Goal: Ask a question

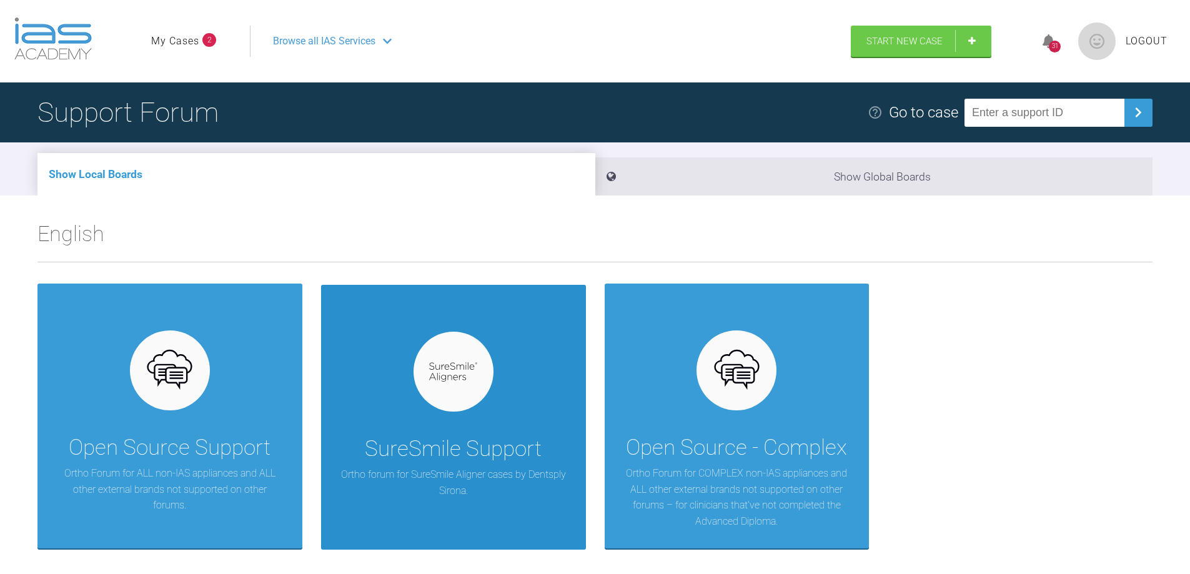
click at [520, 325] on div "SureSmile Support Ortho forum for SureSmile Aligner cases by Dentsply Sirona." at bounding box center [453, 417] width 265 height 265
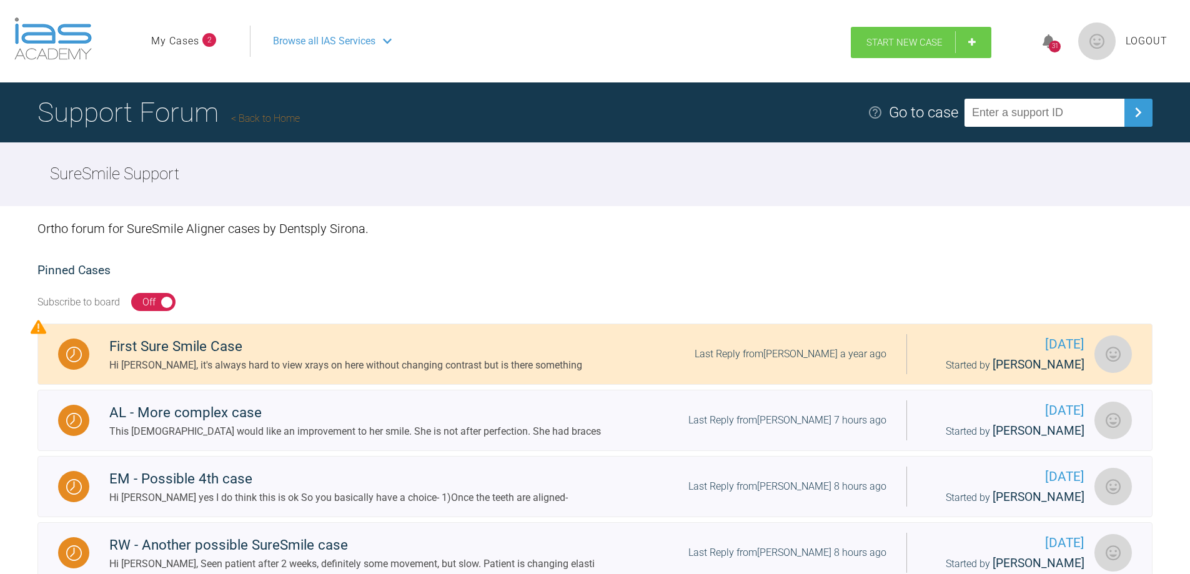
click at [973, 38] on link "Start New Case" at bounding box center [921, 42] width 141 height 31
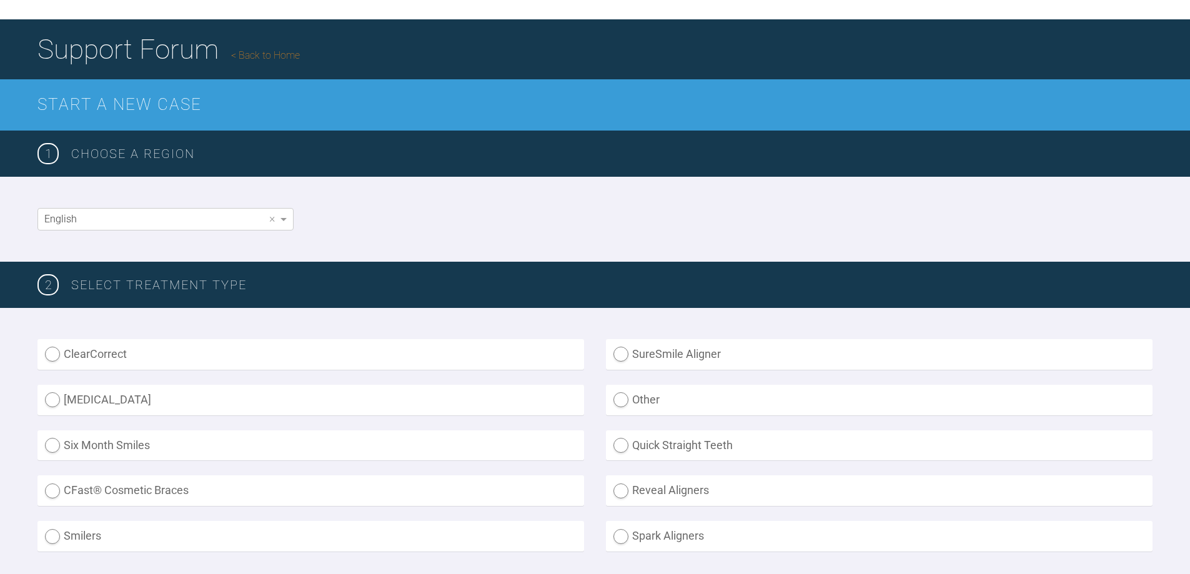
scroll to position [187, 0]
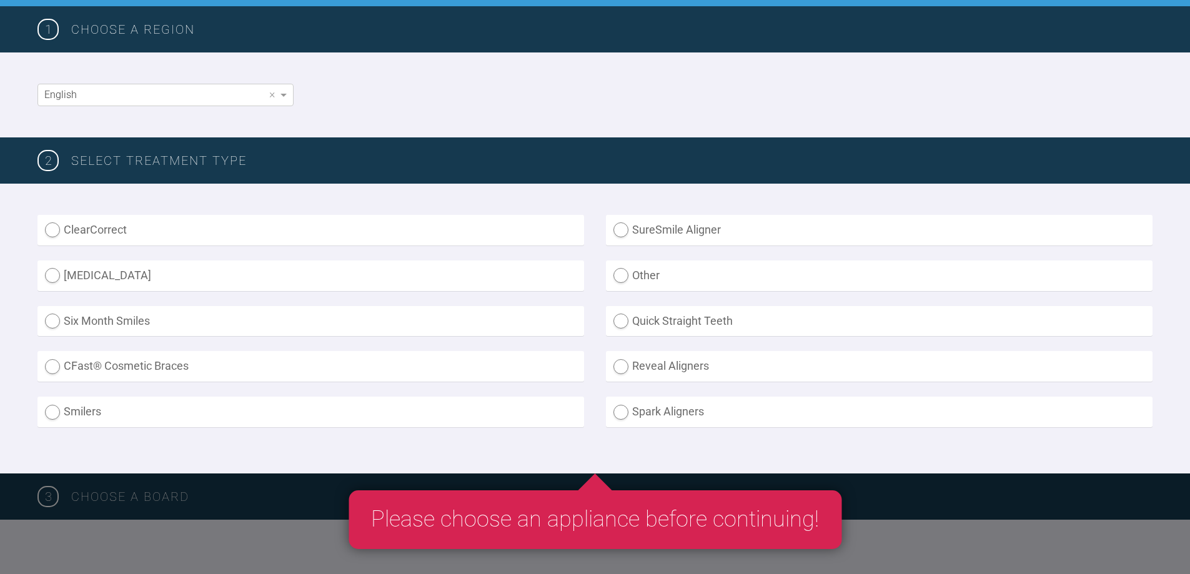
click at [621, 229] on label "SureSmile Aligner" at bounding box center [879, 230] width 547 height 31
radio Aligner "true"
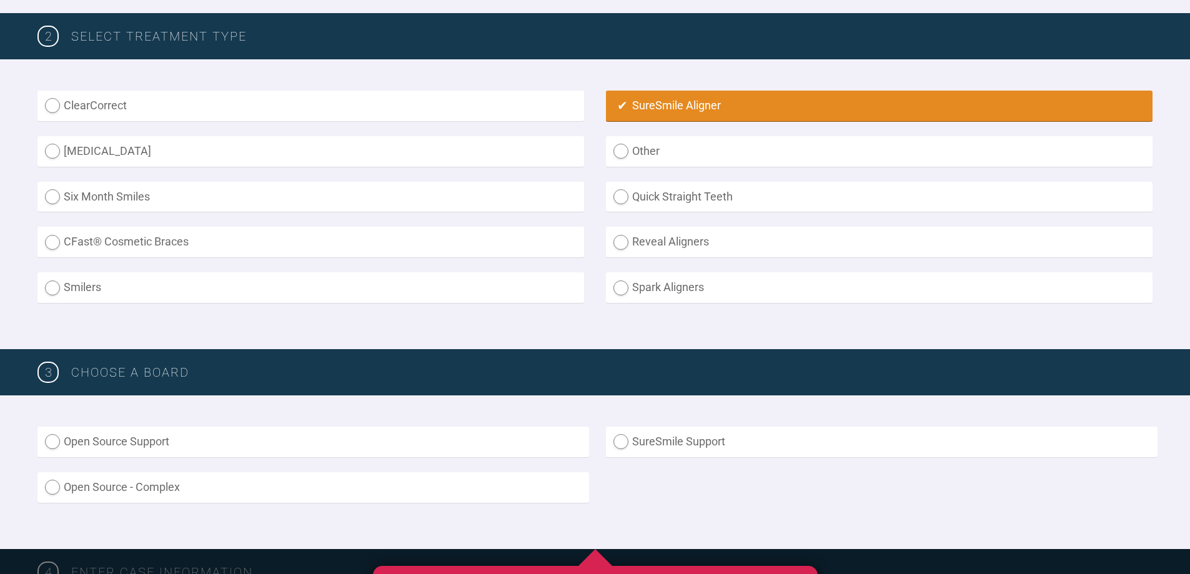
scroll to position [312, 0]
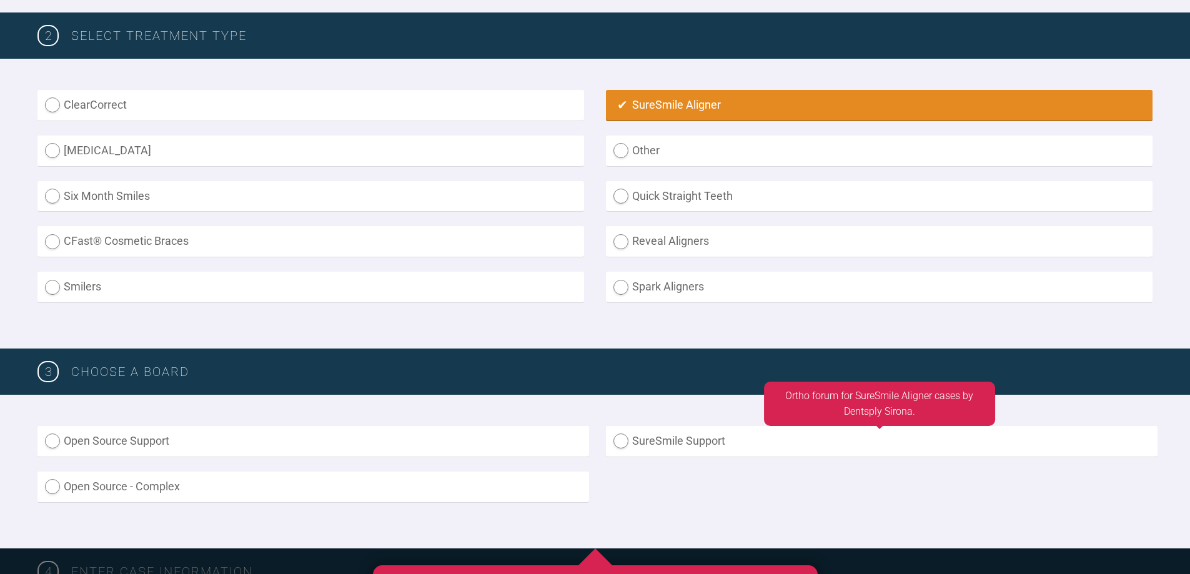
click at [625, 441] on label "SureSmile Support" at bounding box center [882, 441] width 552 height 31
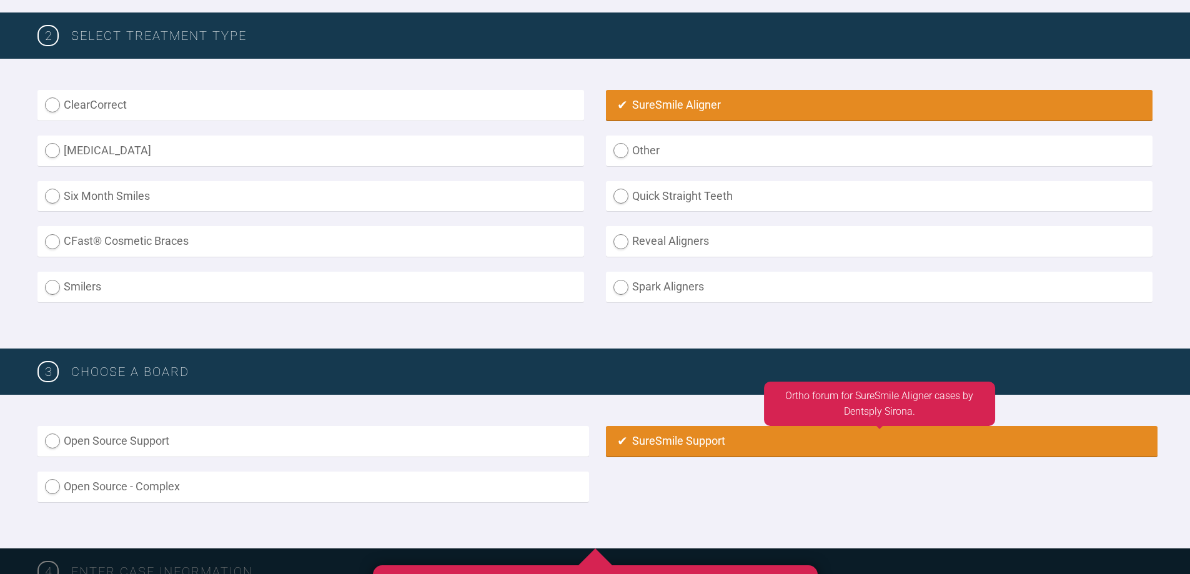
radio input "true"
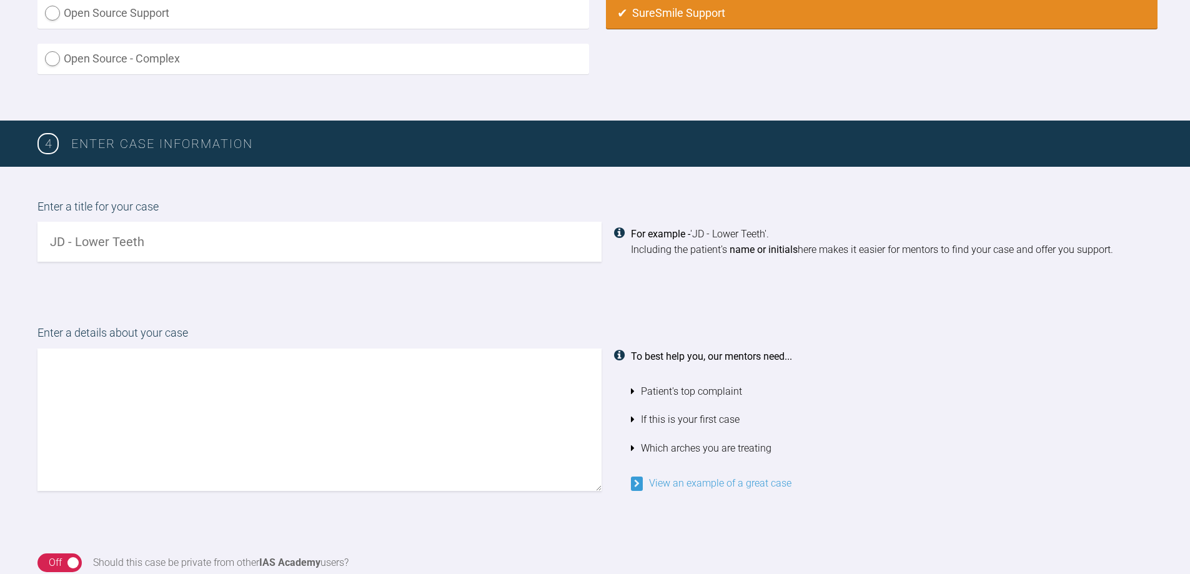
click at [70, 244] on input "text" at bounding box center [319, 242] width 564 height 40
type input "RL -"
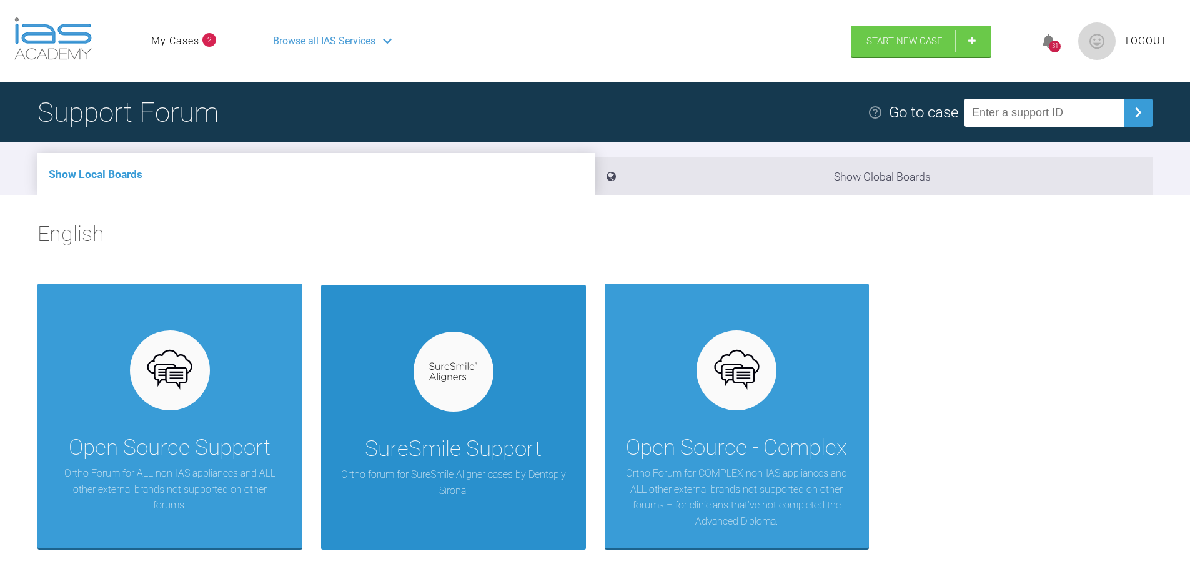
click at [494, 409] on div "SureSmile Support Ortho forum for SureSmile Aligner cases by Dentsply Sirona." at bounding box center [453, 417] width 265 height 265
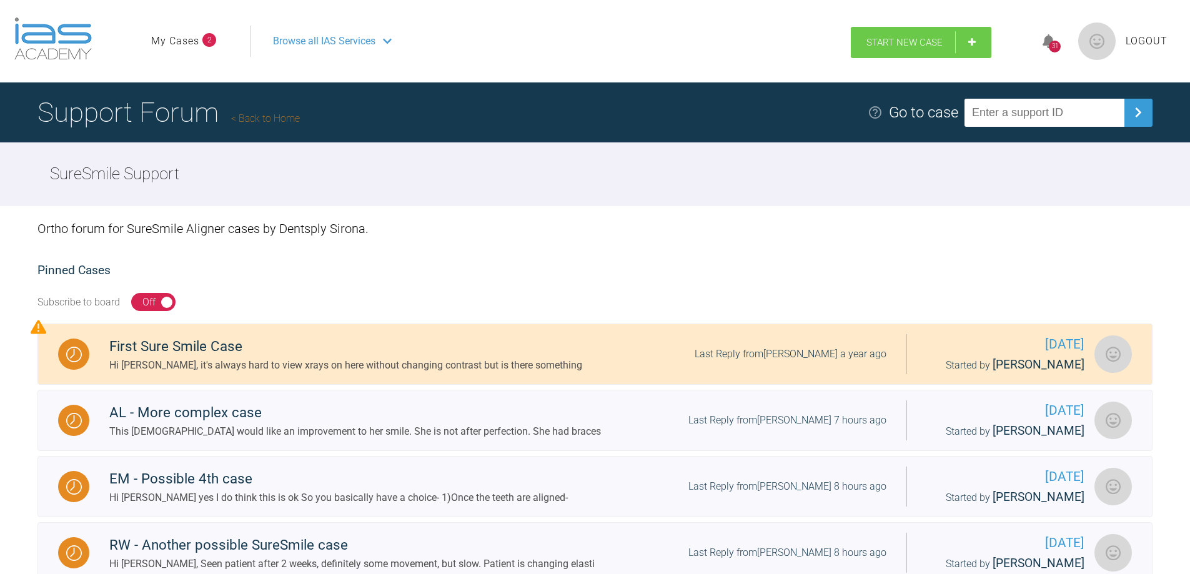
click at [979, 34] on link "Start New Case" at bounding box center [921, 42] width 141 height 31
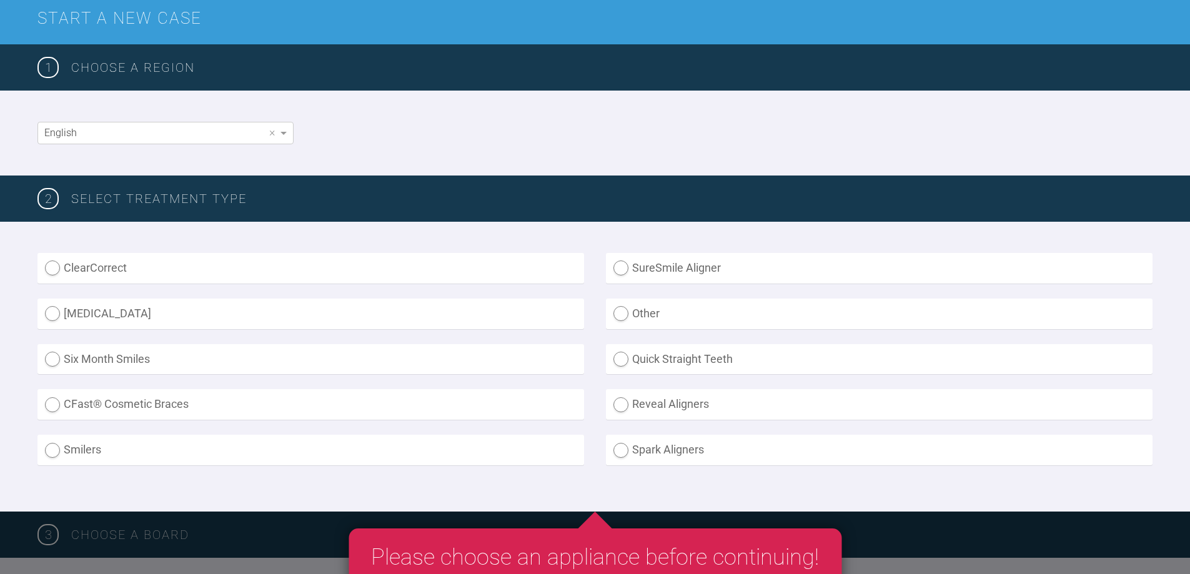
scroll to position [187, 0]
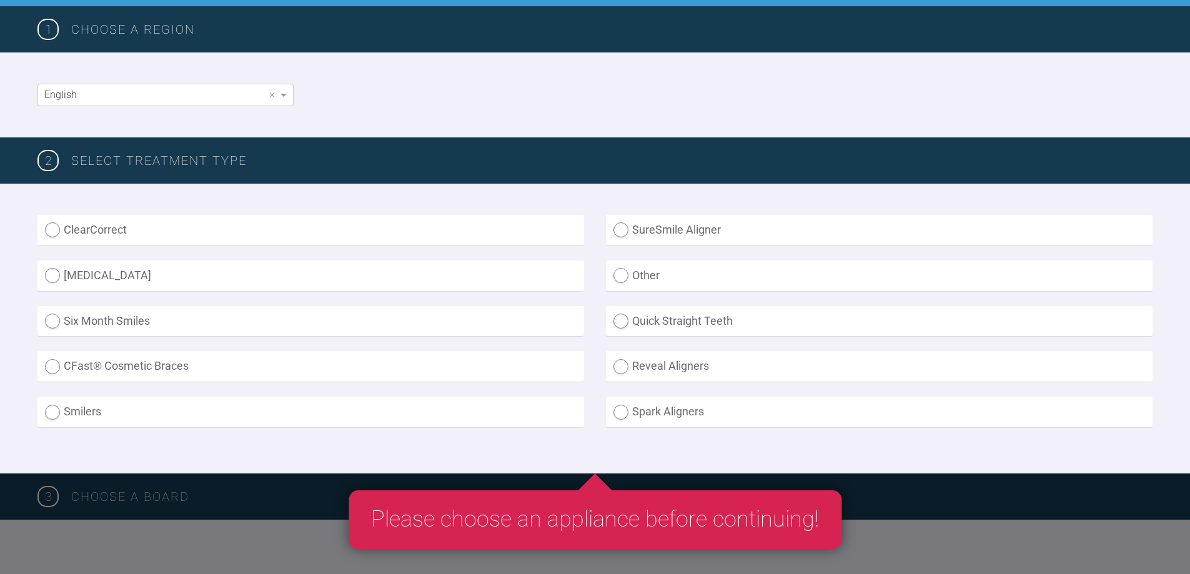
click at [622, 229] on label "SureSmile Aligner" at bounding box center [879, 230] width 547 height 31
radio Aligner "true"
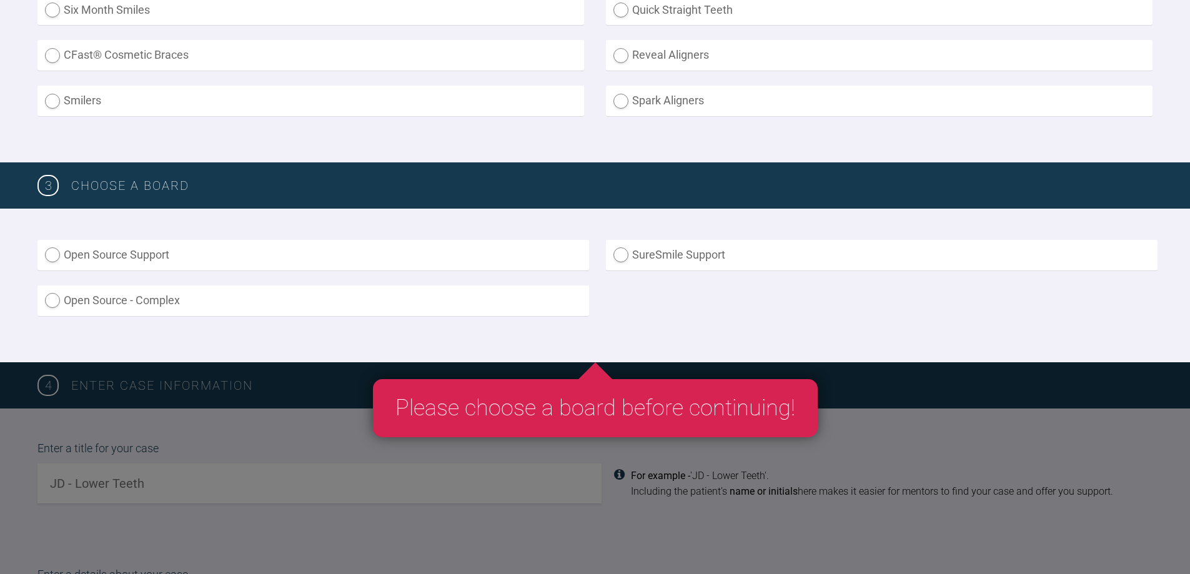
scroll to position [500, 0]
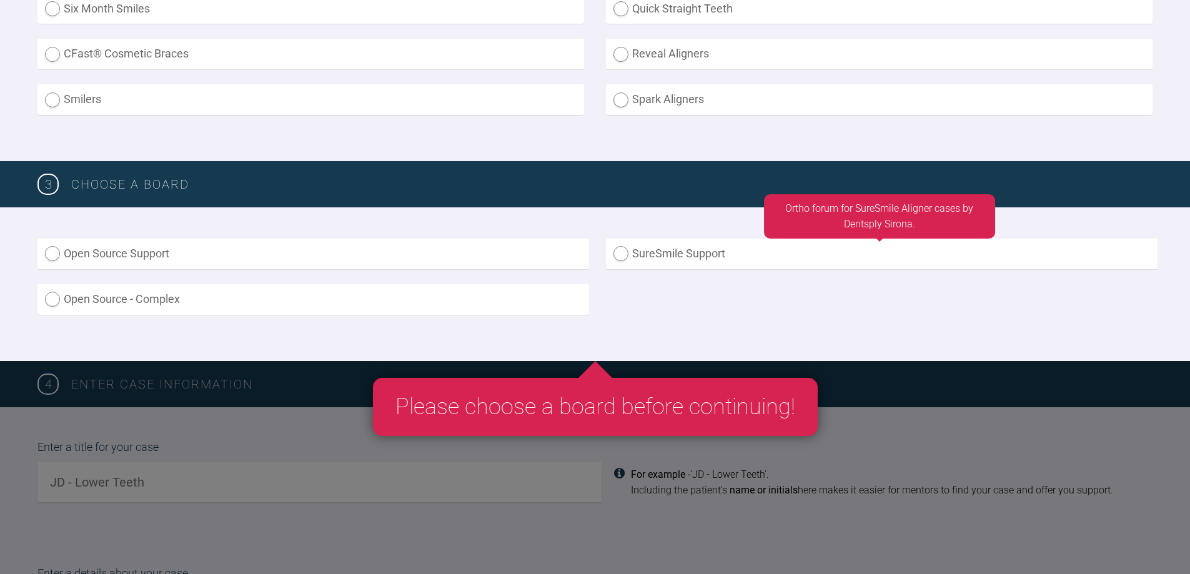
click at [624, 252] on label "SureSmile Support" at bounding box center [882, 254] width 552 height 31
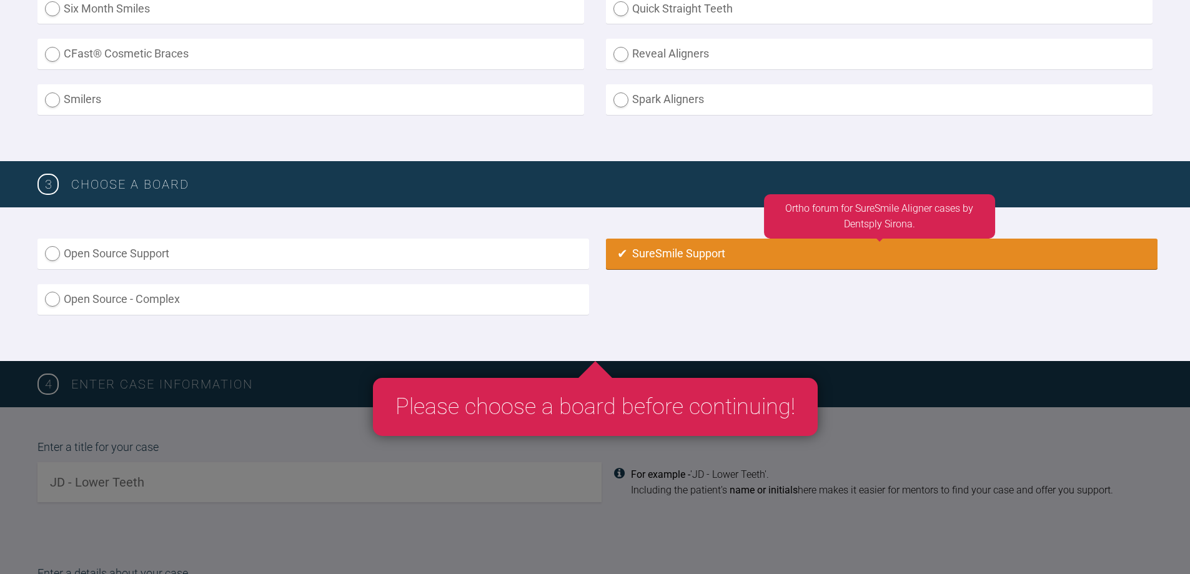
radio input "true"
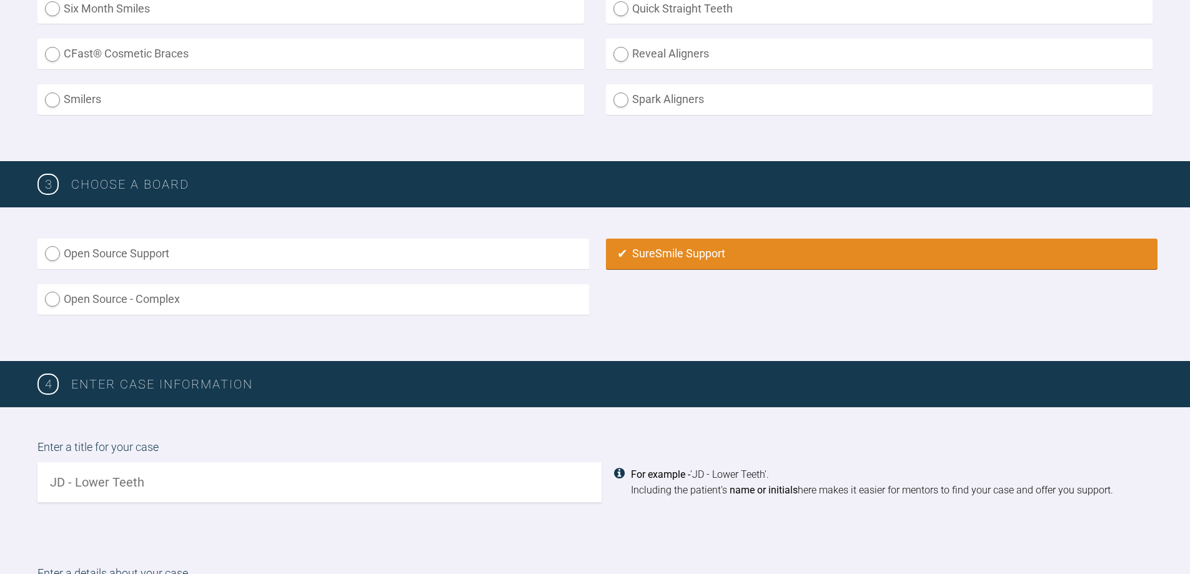
scroll to position [740, 0]
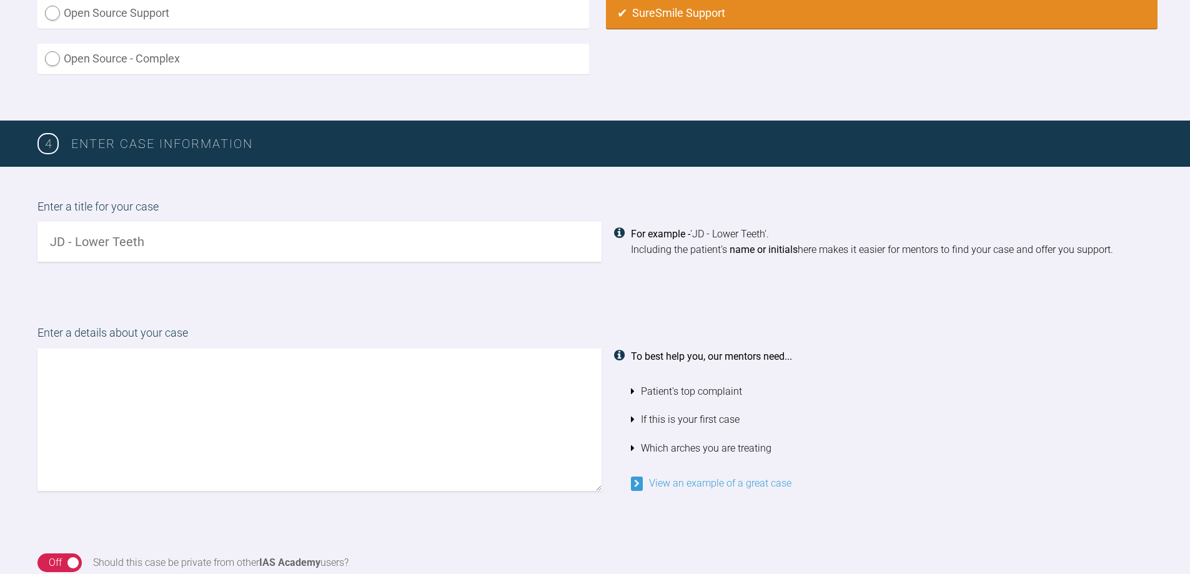
click at [96, 252] on input "text" at bounding box center [319, 242] width 564 height 40
type input "RL - Prevention of further tooth wear"
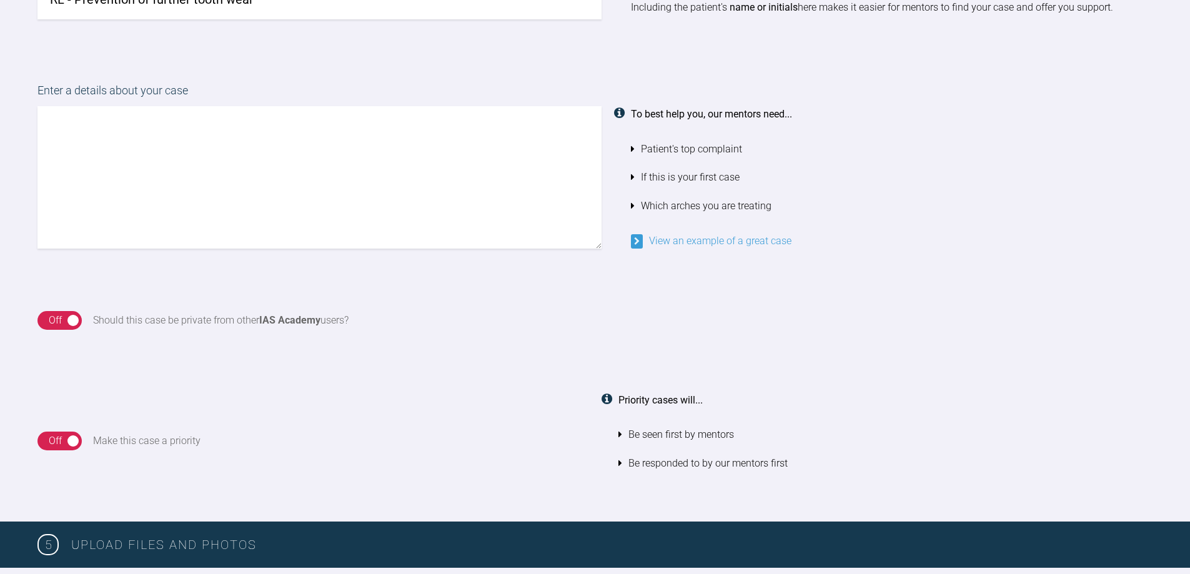
scroll to position [990, 0]
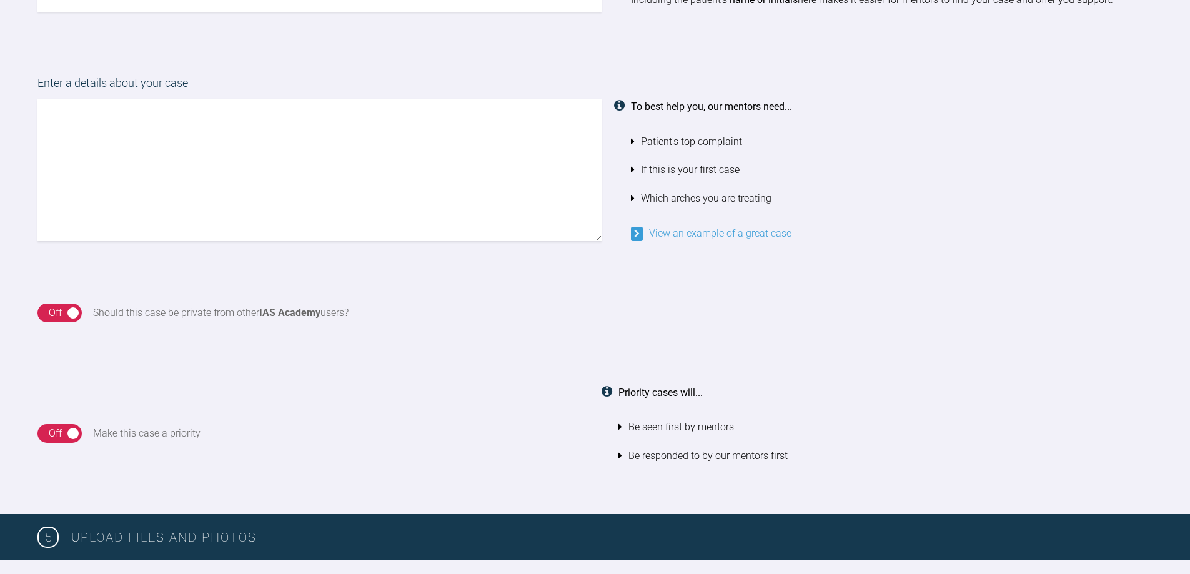
click at [66, 127] on textarea at bounding box center [319, 170] width 564 height 142
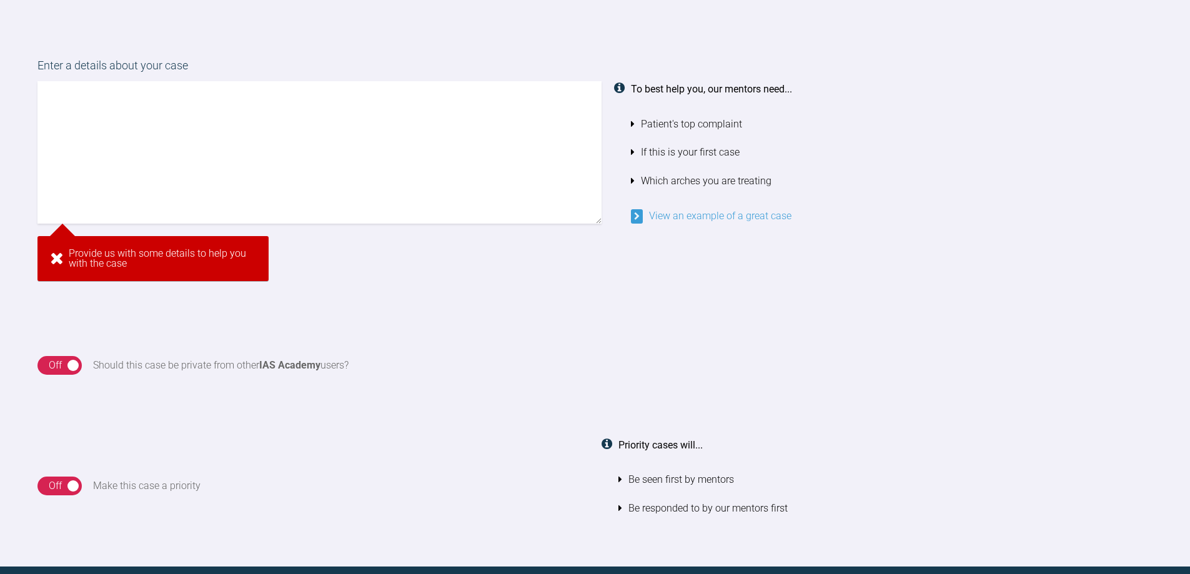
scroll to position [990, 0]
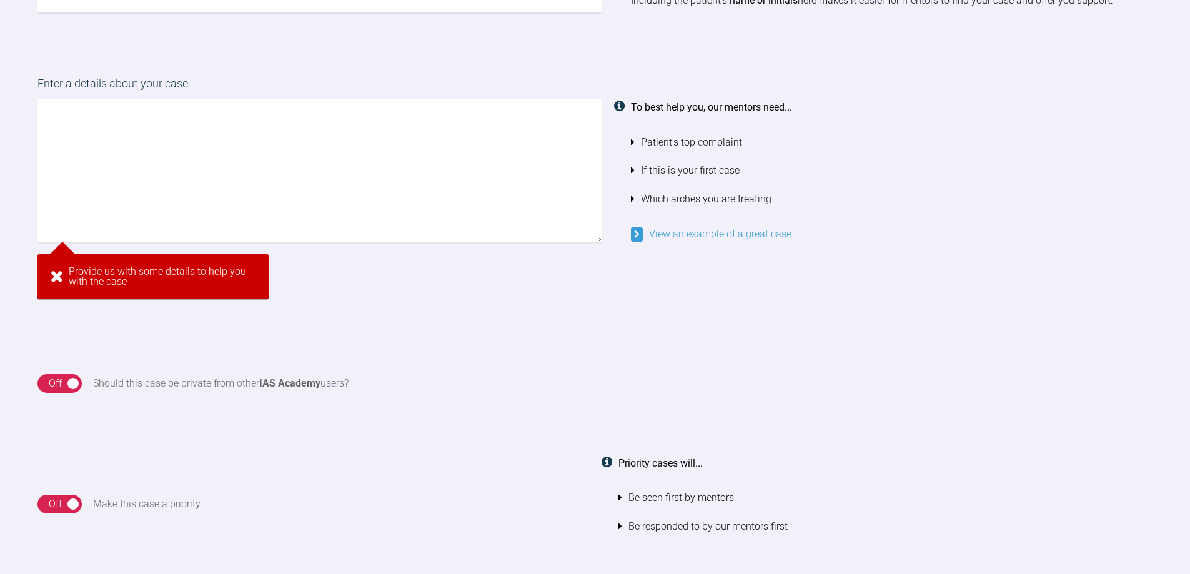
click at [107, 189] on textarea at bounding box center [319, 170] width 564 height 142
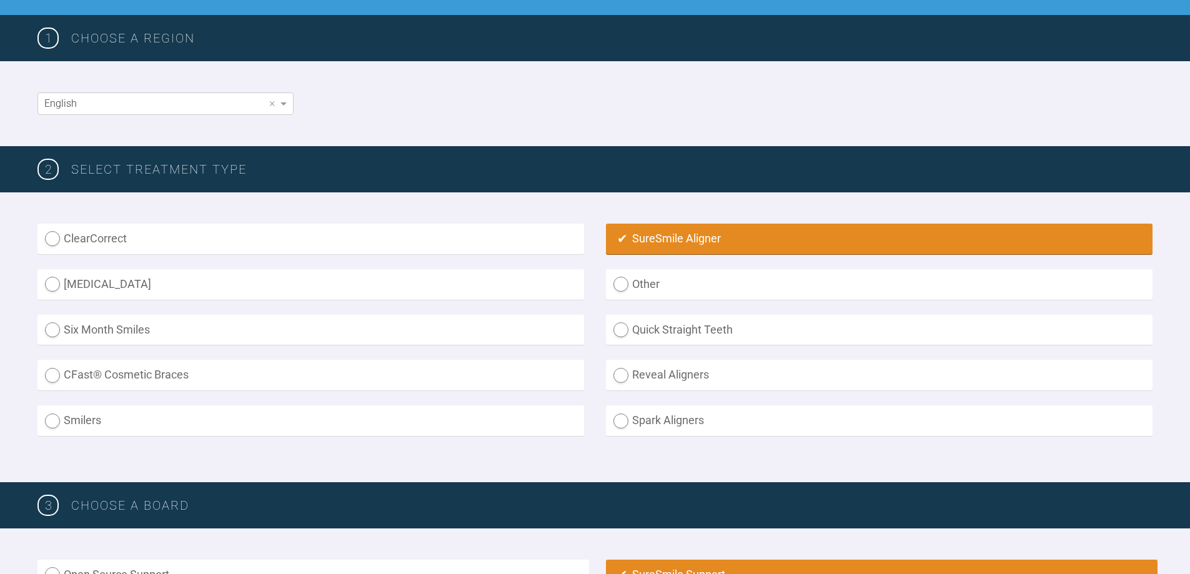
scroll to position [177, 0]
